Goal: Navigation & Orientation: Understand site structure

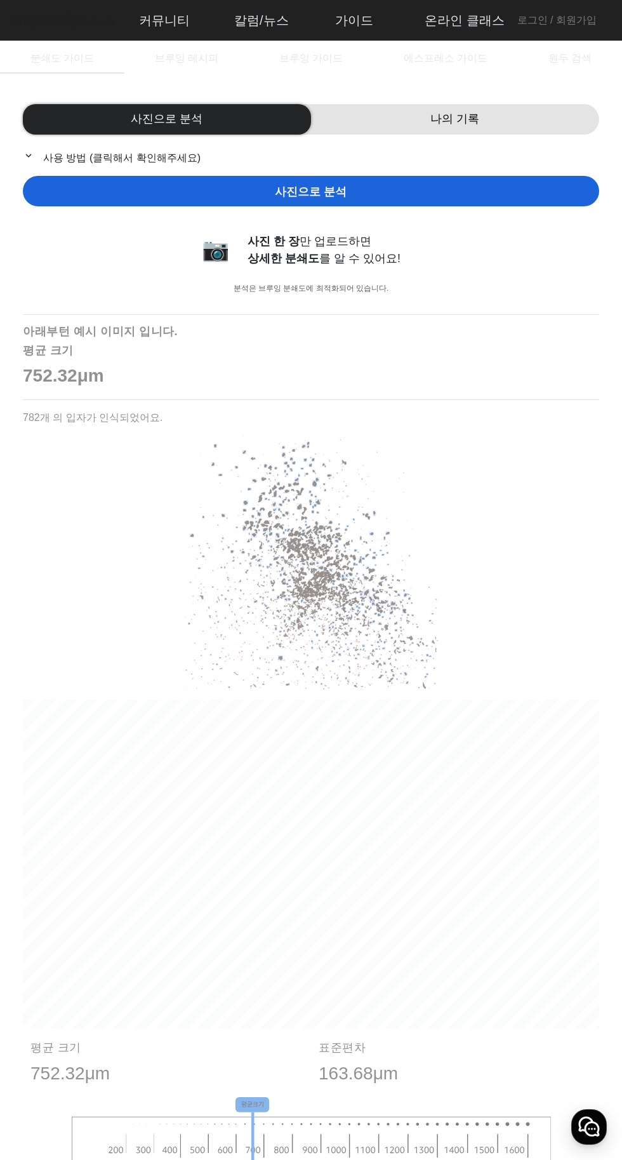
click at [131, 190] on div "사진으로 분석" at bounding box center [311, 191] width 576 height 30
click at [37, 368] on p "752.32μm" at bounding box center [311, 376] width 576 height 27
click at [213, 536] on img at bounding box center [311, 563] width 254 height 254
click at [410, 124] on div "나의 기록" at bounding box center [455, 119] width 288 height 30
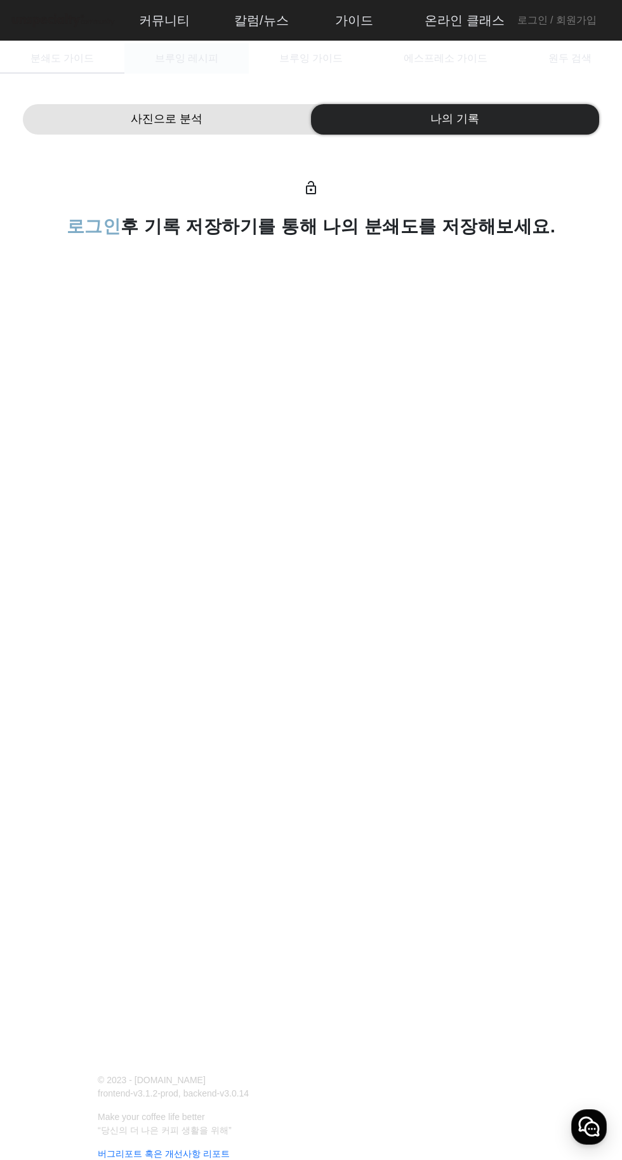
click at [185, 53] on span "브루잉 레시피" at bounding box center [186, 58] width 63 height 10
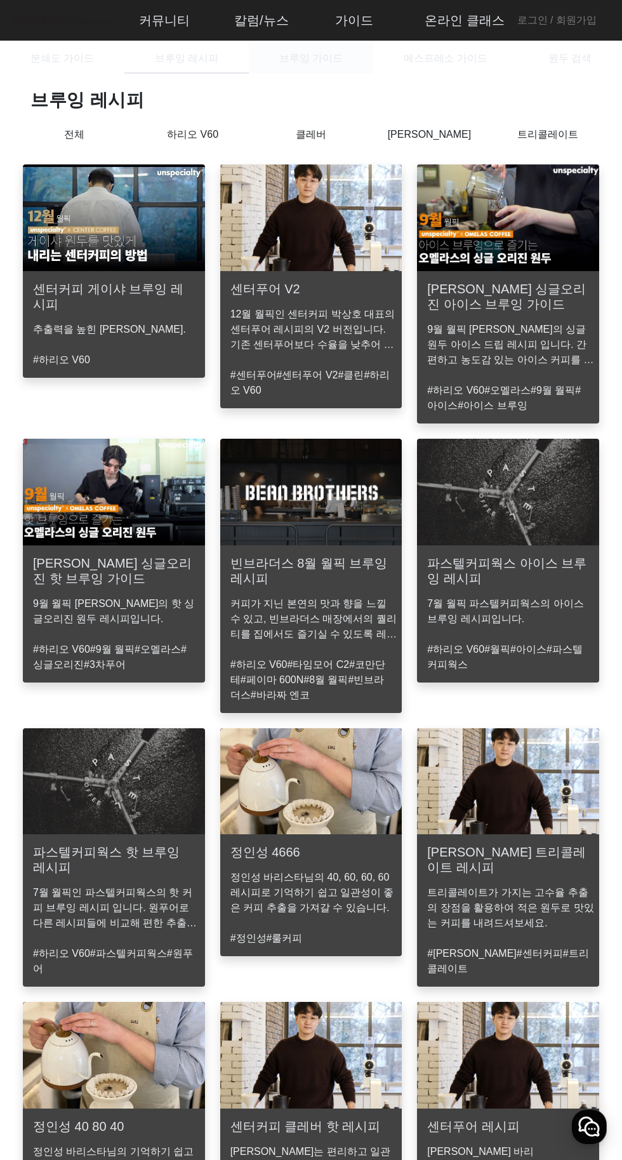
click at [325, 57] on span "브루잉 가이드" at bounding box center [310, 58] width 63 height 10
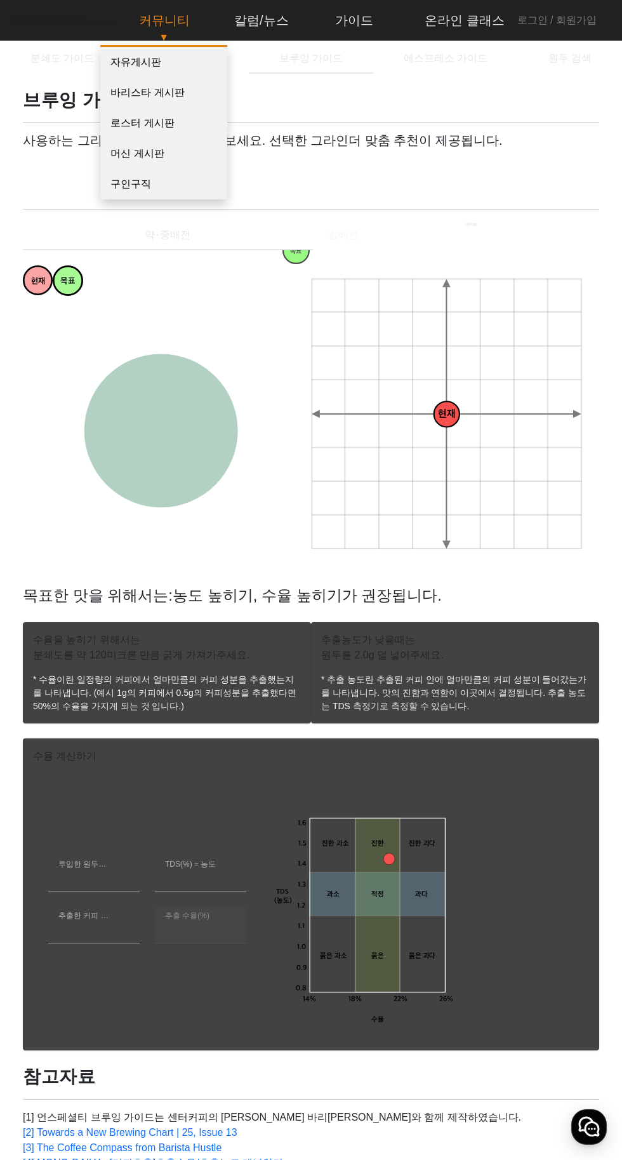
click at [175, 21] on link "커뮤니티" at bounding box center [164, 20] width 71 height 34
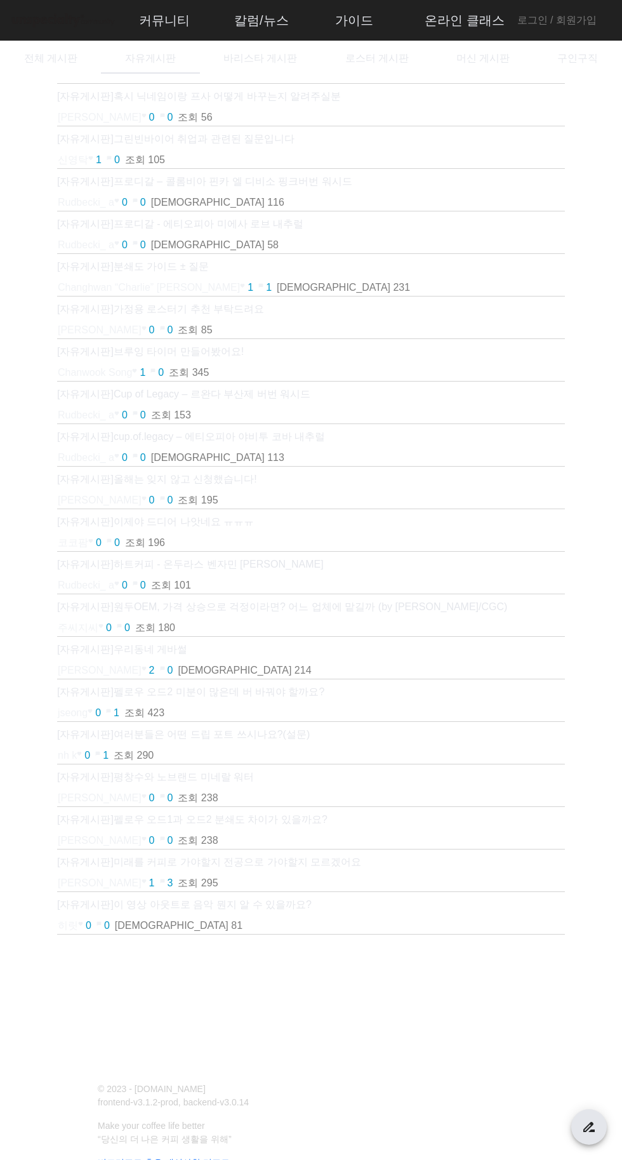
click at [32, 202] on div "[자유게시판] 혹시 닉네임이랑 프사 어떻게 바꾸는지 알려주실분 JiHoon Kim favorite 0 chat_bubble 0 조회 56 [자…" at bounding box center [311, 563] width 592 height 978
